Goal: Information Seeking & Learning: Find specific fact

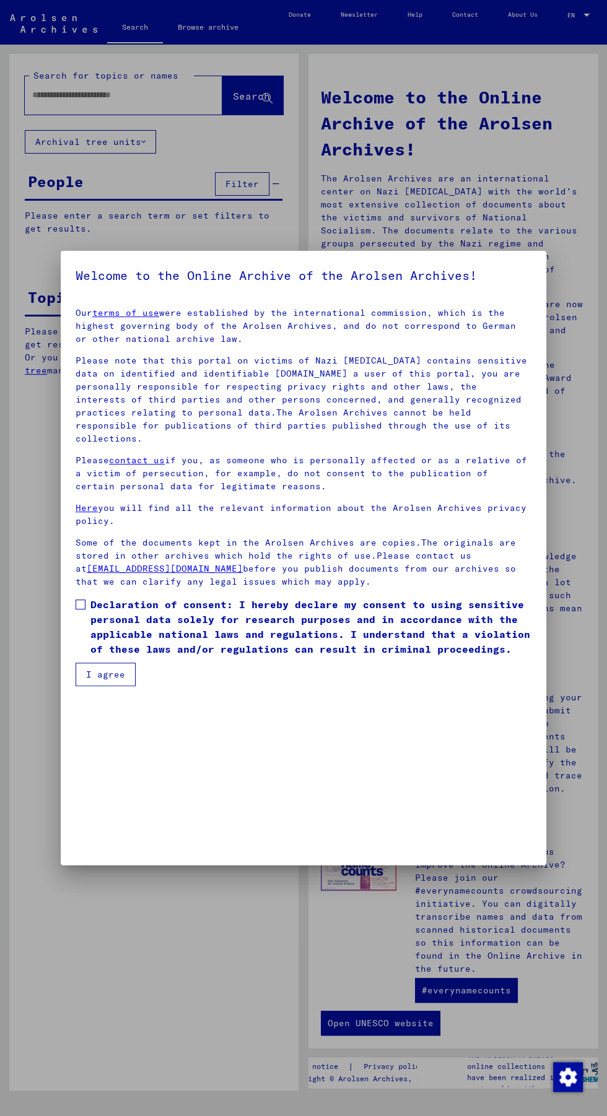
scroll to position [141, 0]
click at [80, 609] on span at bounding box center [81, 604] width 10 height 10
click at [120, 686] on button "I agree" at bounding box center [106, 675] width 60 height 24
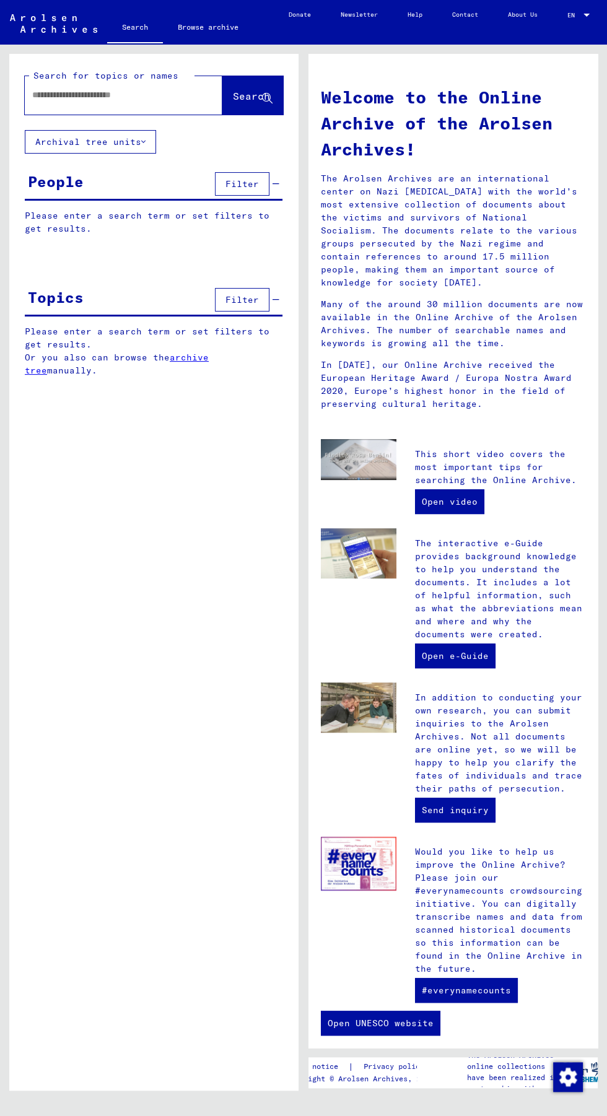
click at [123, 94] on input "text" at bounding box center [108, 95] width 153 height 13
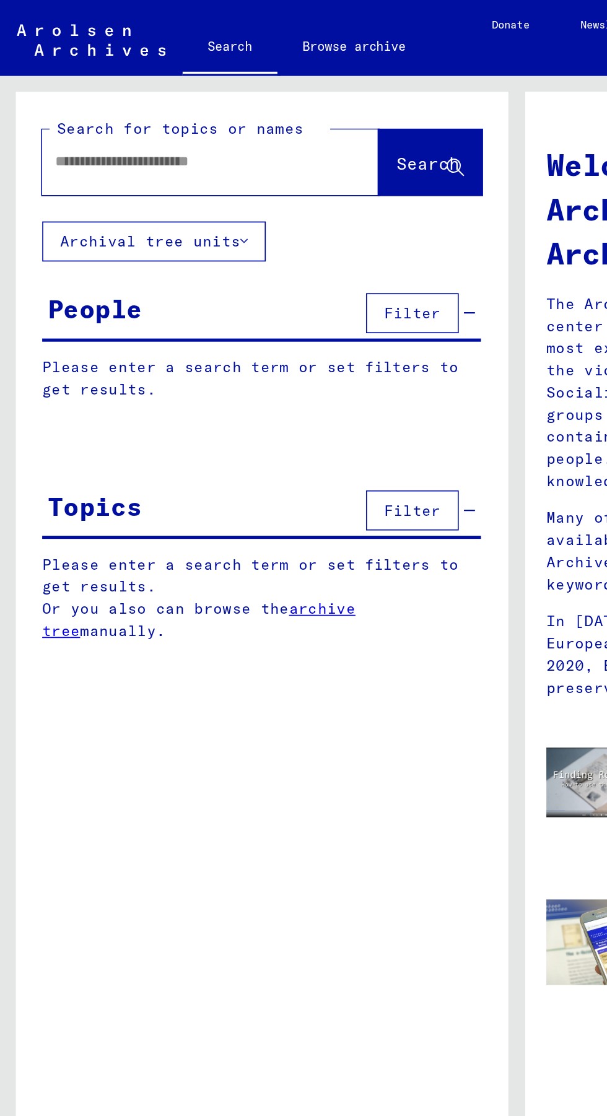
click at [119, 95] on input "text" at bounding box center [108, 95] width 153 height 13
type input "*****"
click at [242, 89] on button "Search" at bounding box center [252, 95] width 61 height 38
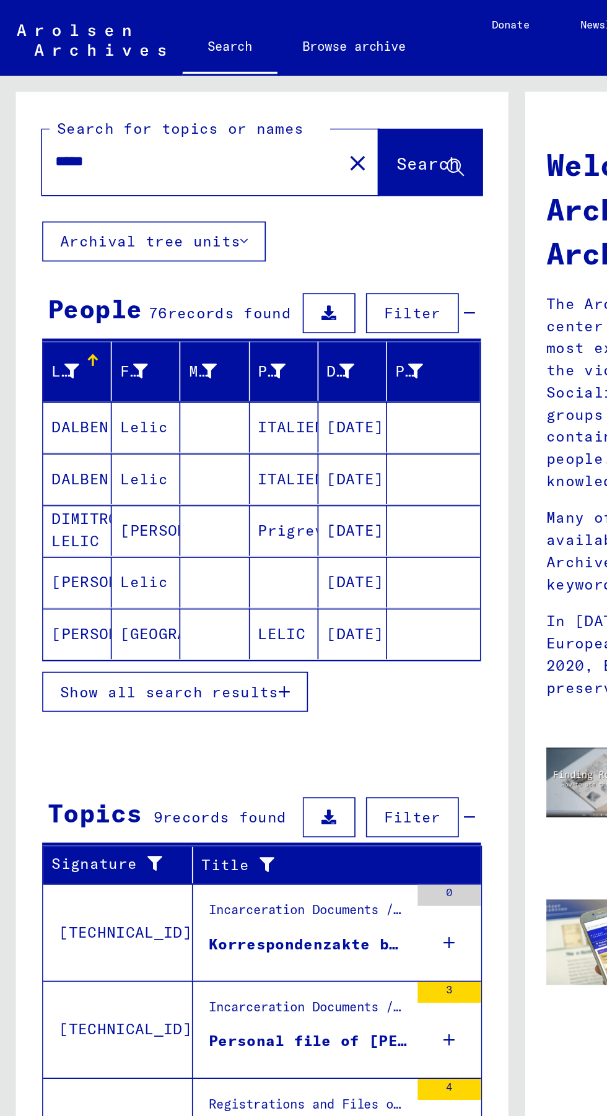
click at [144, 407] on span "Show all search results" at bounding box center [99, 406] width 128 height 11
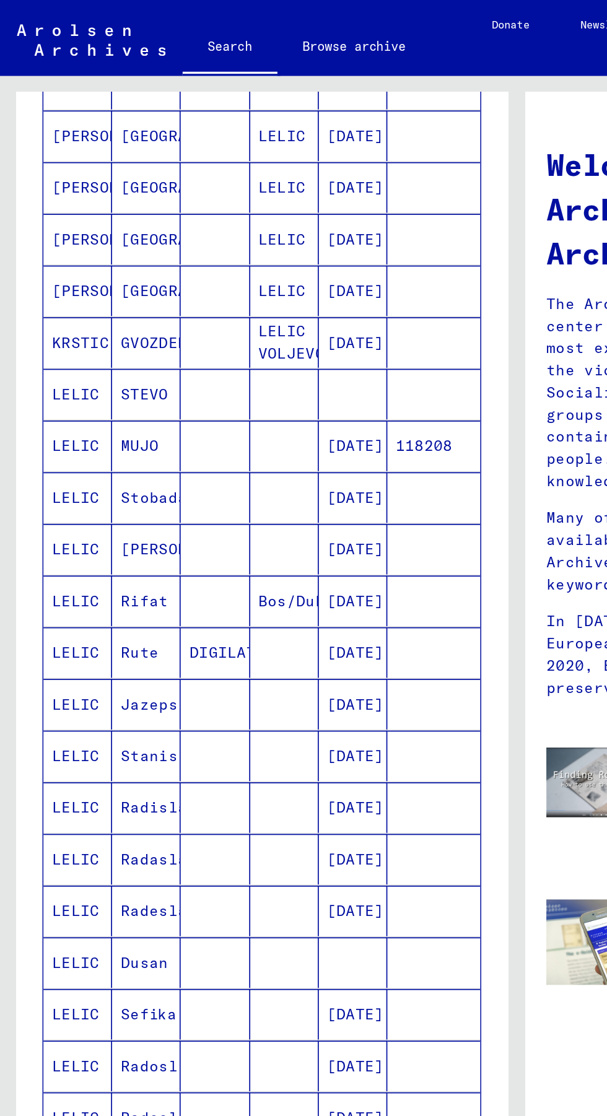
scroll to position [57, 0]
click at [152, 247] on mat-cell at bounding box center [167, 262] width 40 height 30
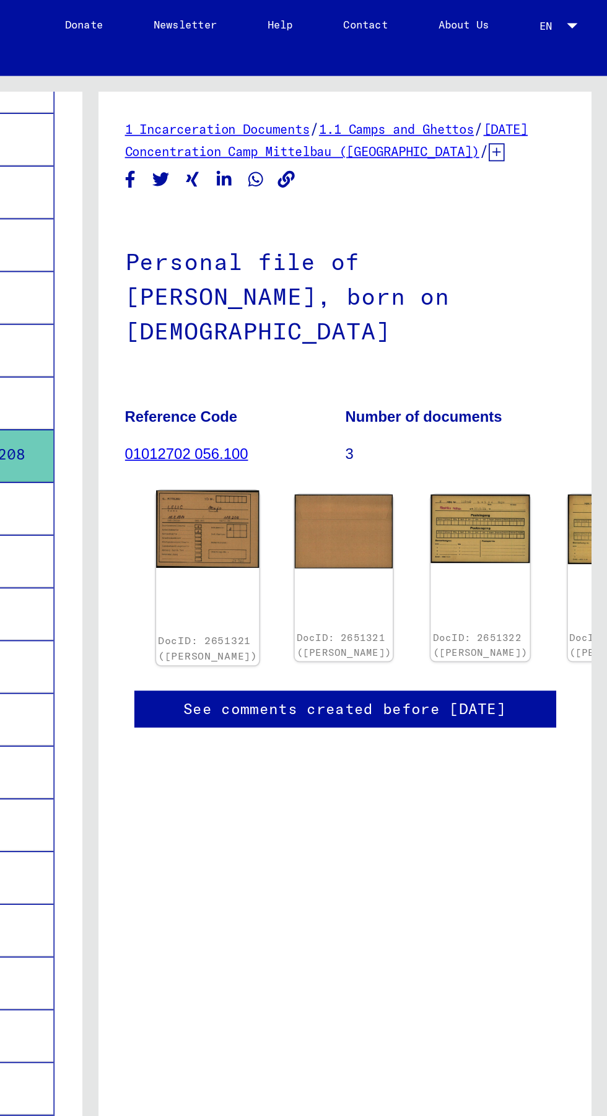
click at [365, 288] on img at bounding box center [372, 310] width 61 height 45
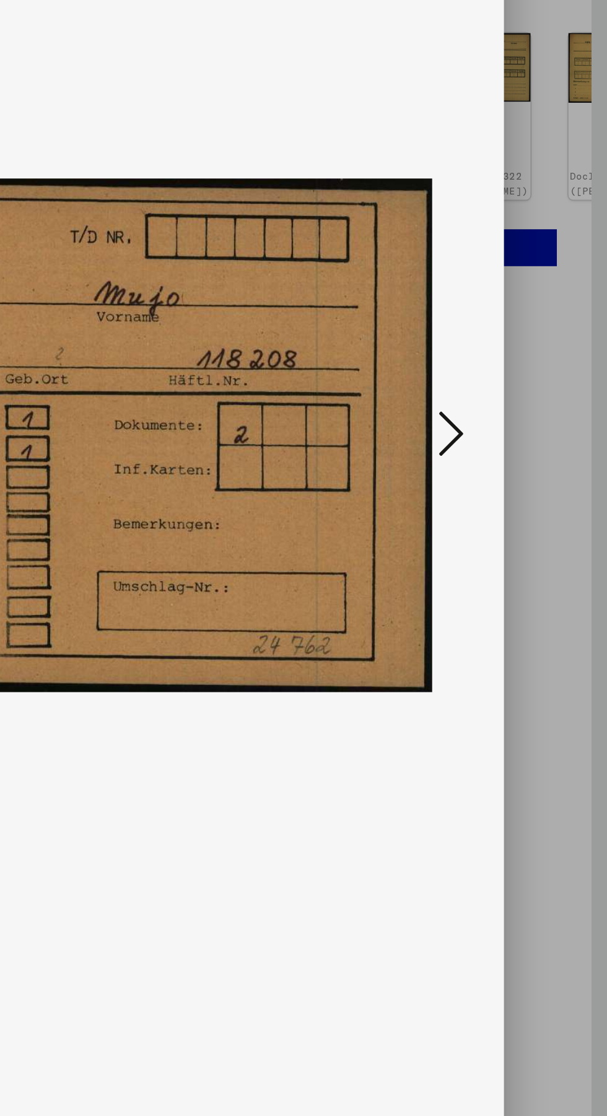
click at [513, 541] on icon at bounding box center [515, 526] width 15 height 30
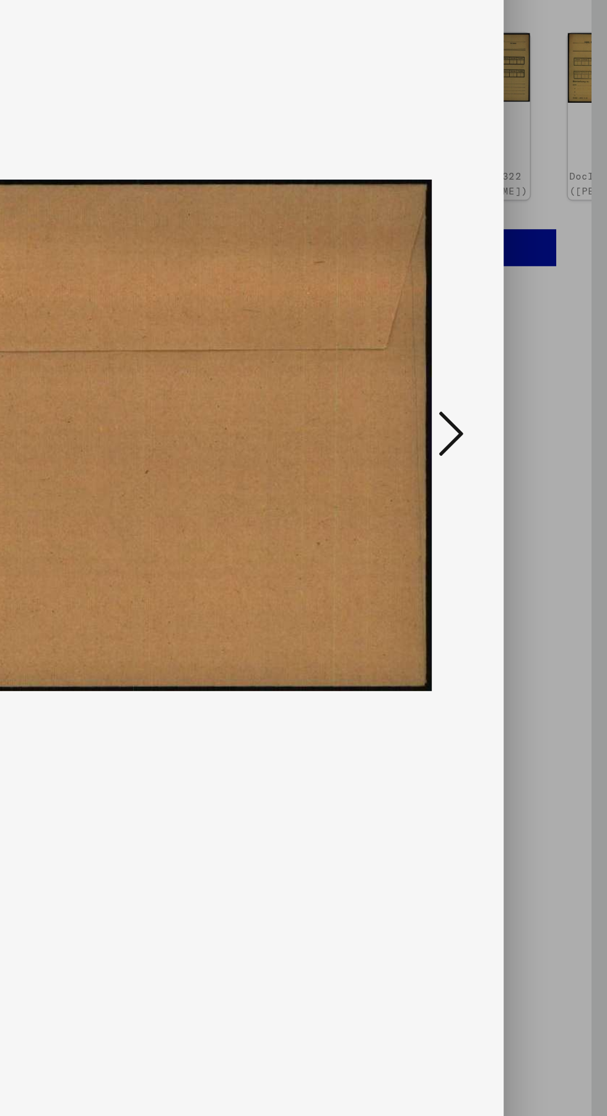
click at [518, 541] on icon at bounding box center [515, 526] width 15 height 30
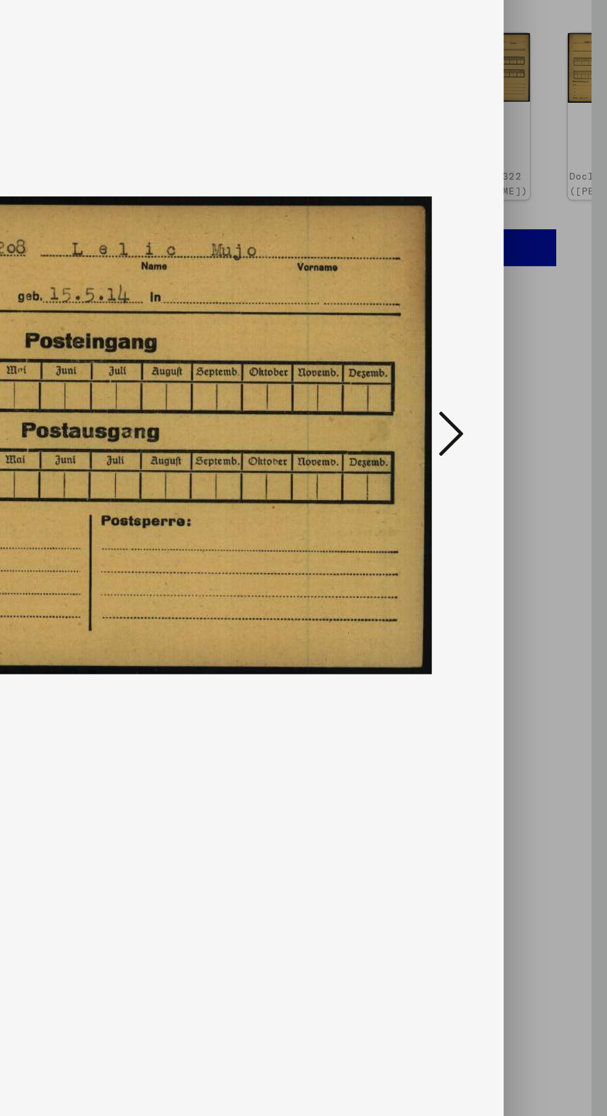
click at [520, 541] on icon at bounding box center [515, 526] width 15 height 30
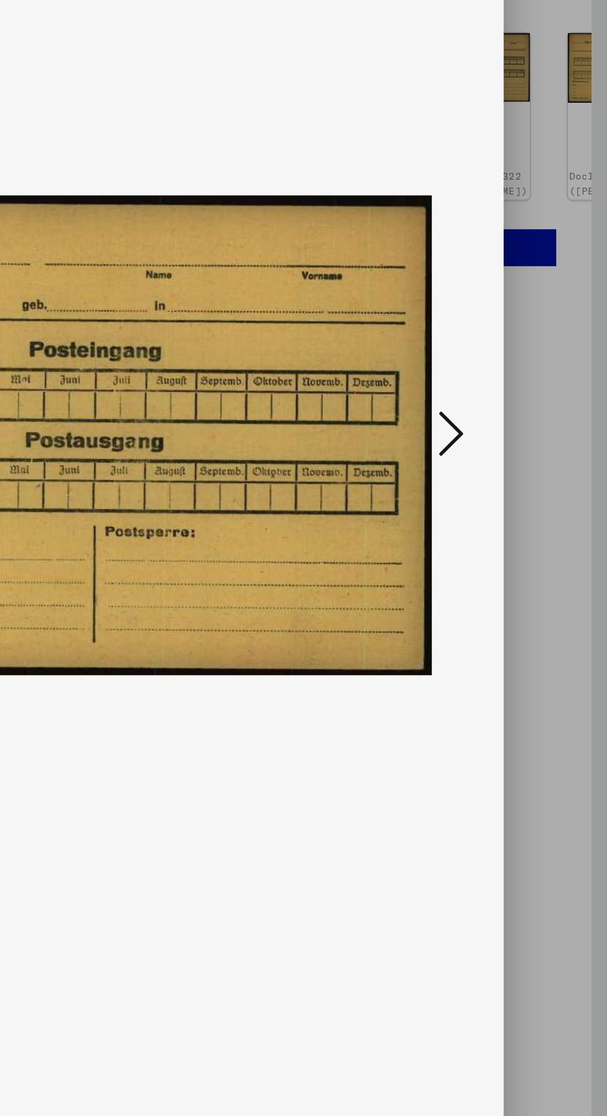
click at [524, 544] on button at bounding box center [515, 526] width 22 height 35
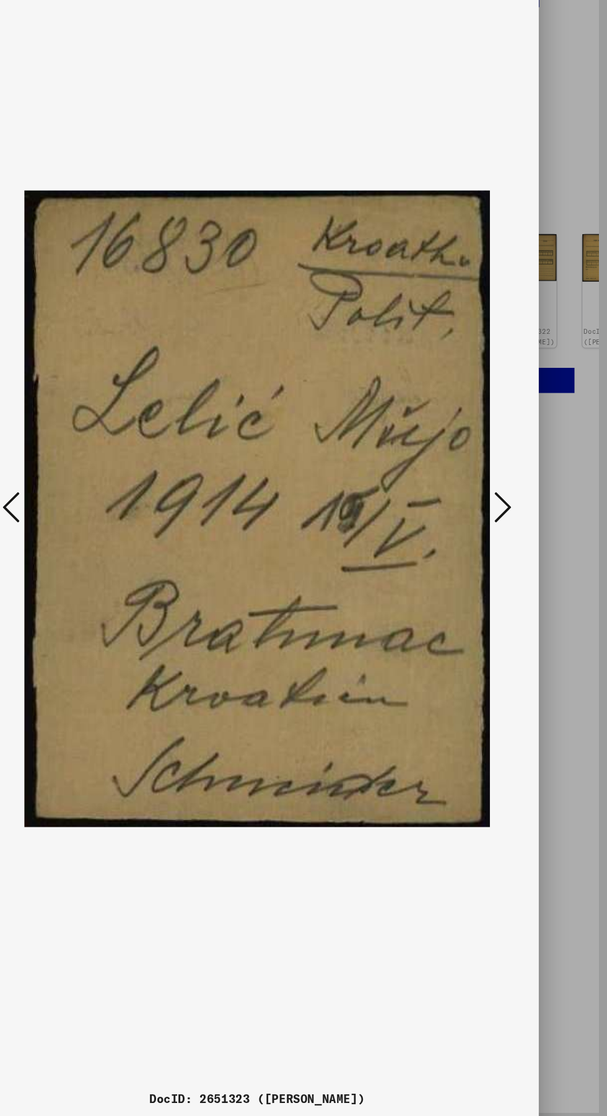
click at [576, 679] on div at bounding box center [303, 558] width 607 height 1116
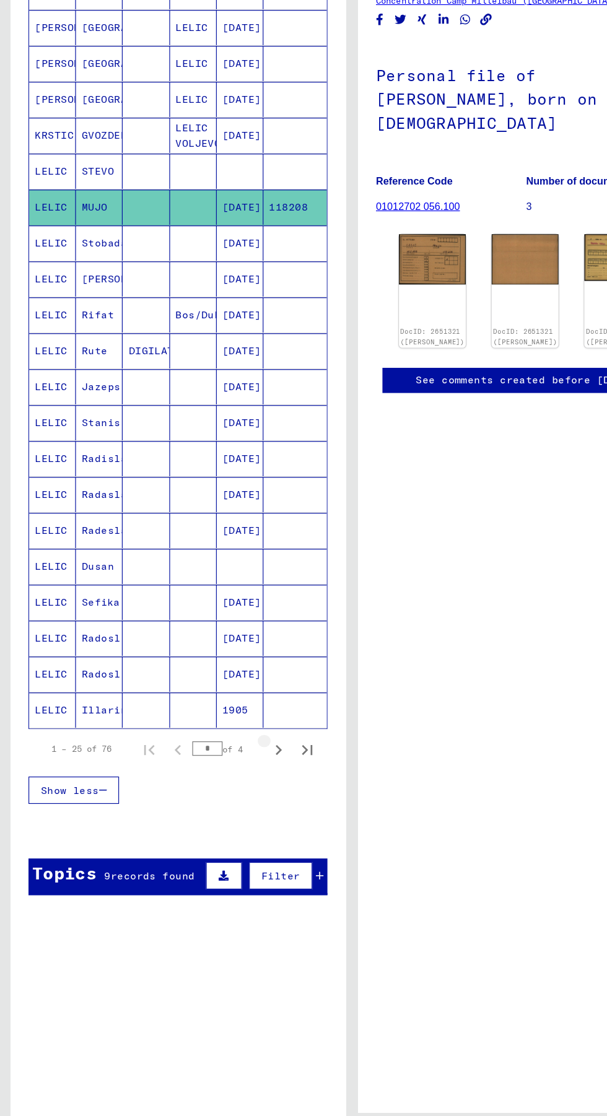
click at [240, 726] on icon "Next page" at bounding box center [240, 734] width 17 height 17
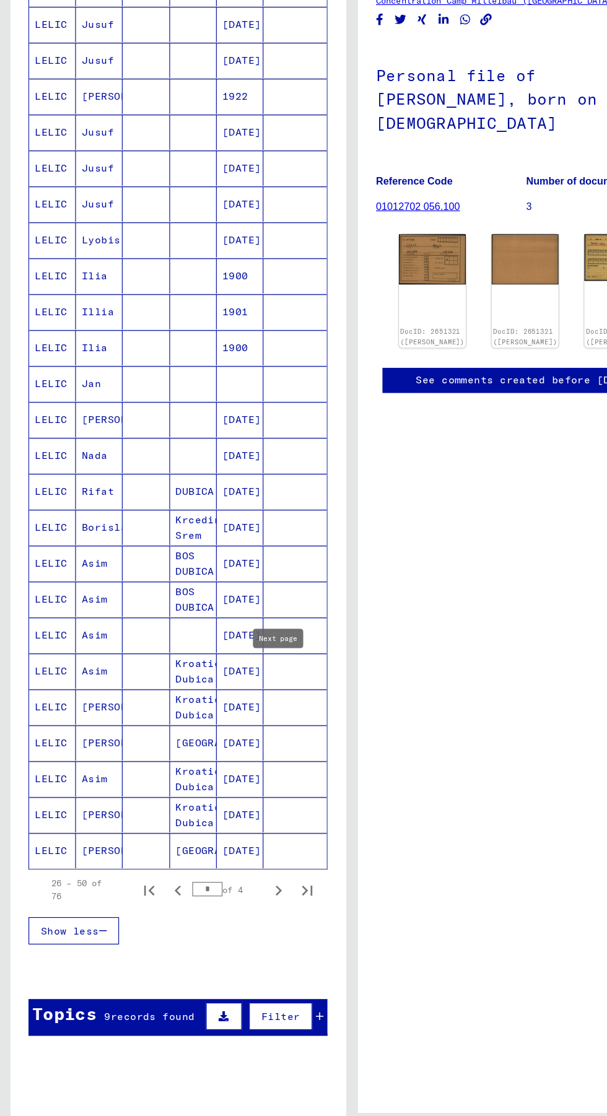
scroll to position [175, 0]
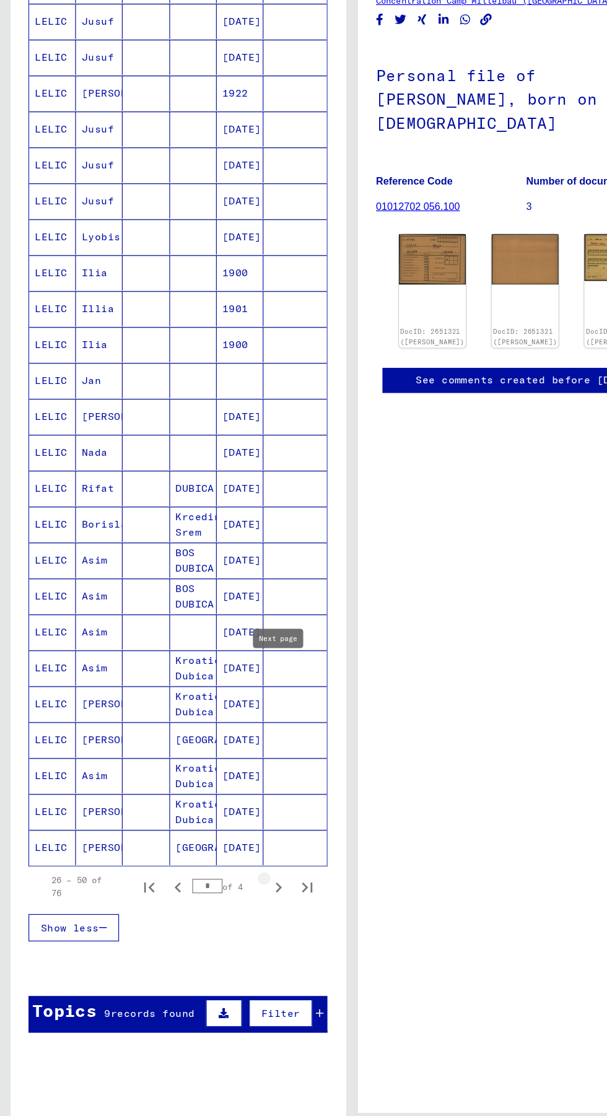
click at [240, 845] on icon "Next page" at bounding box center [240, 853] width 17 height 17
type input "*"
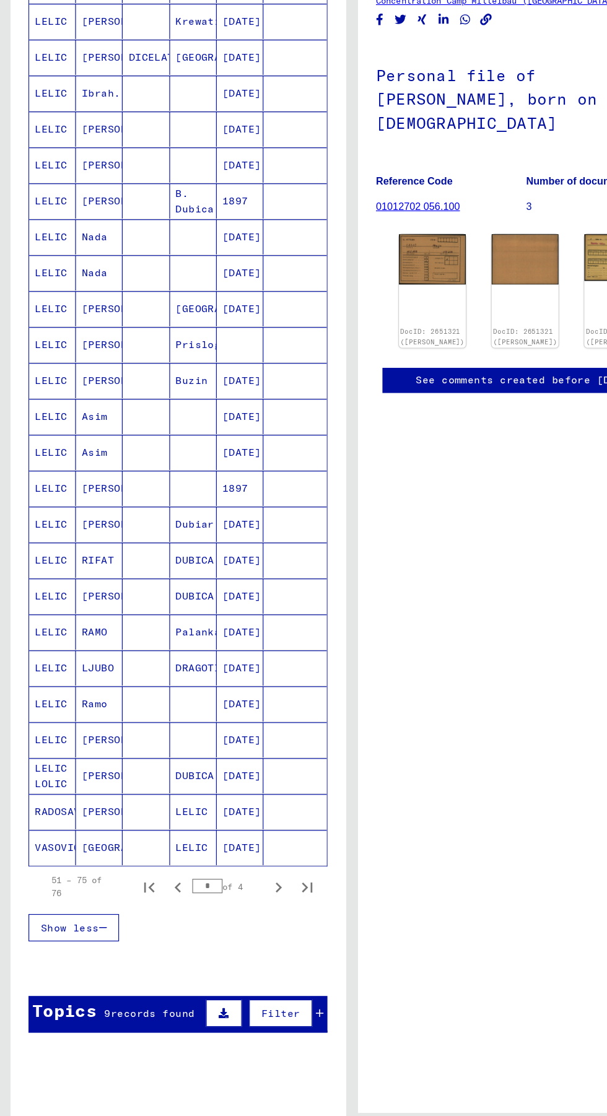
click at [239, 618] on mat-cell at bounding box center [254, 633] width 54 height 30
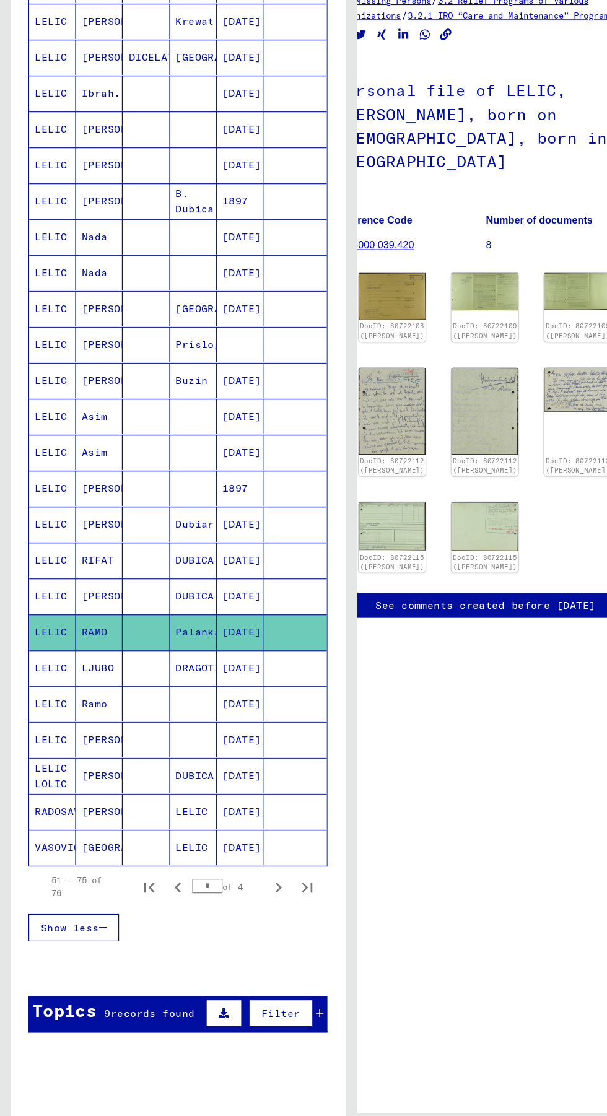
scroll to position [0, 26]
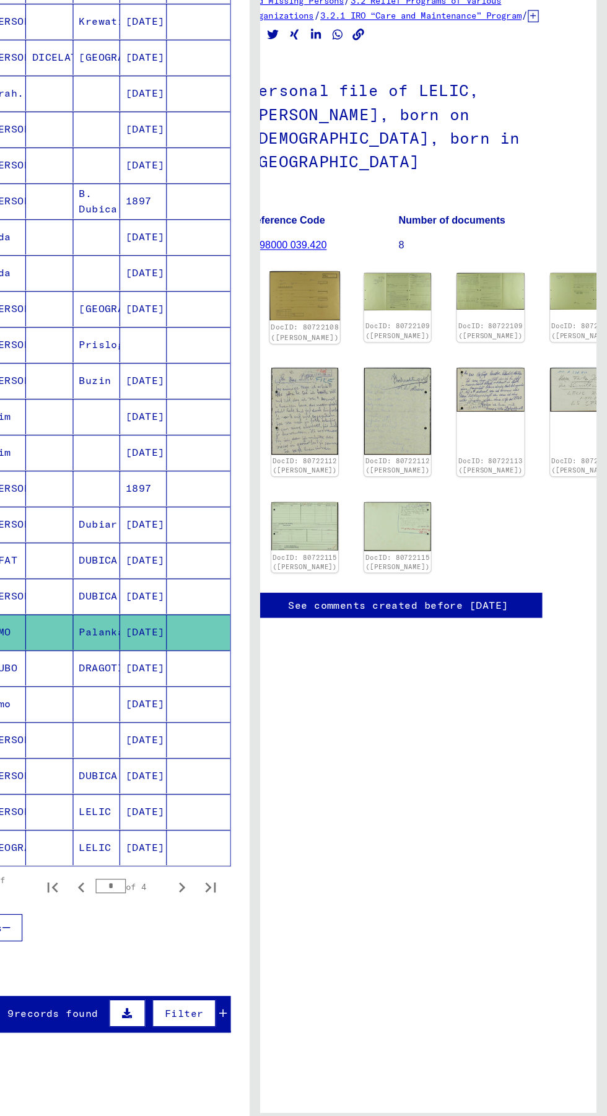
click at [336, 367] on link "DocID: 80722108 ([PERSON_NAME])" at bounding box center [346, 375] width 59 height 16
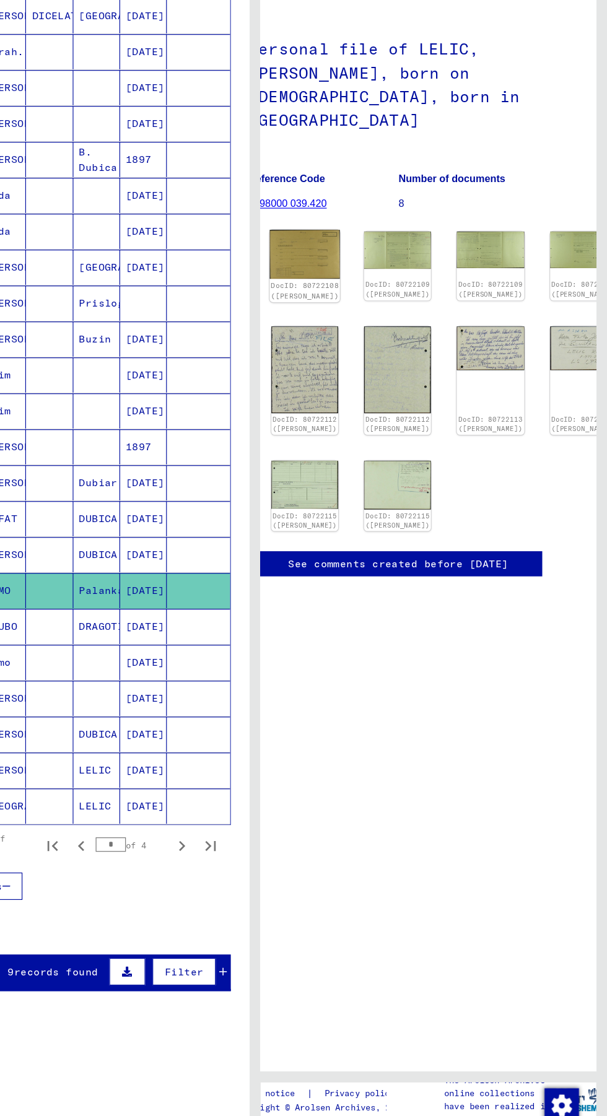
scroll to position [0, 0]
